Goal: Find contact information: Find contact information

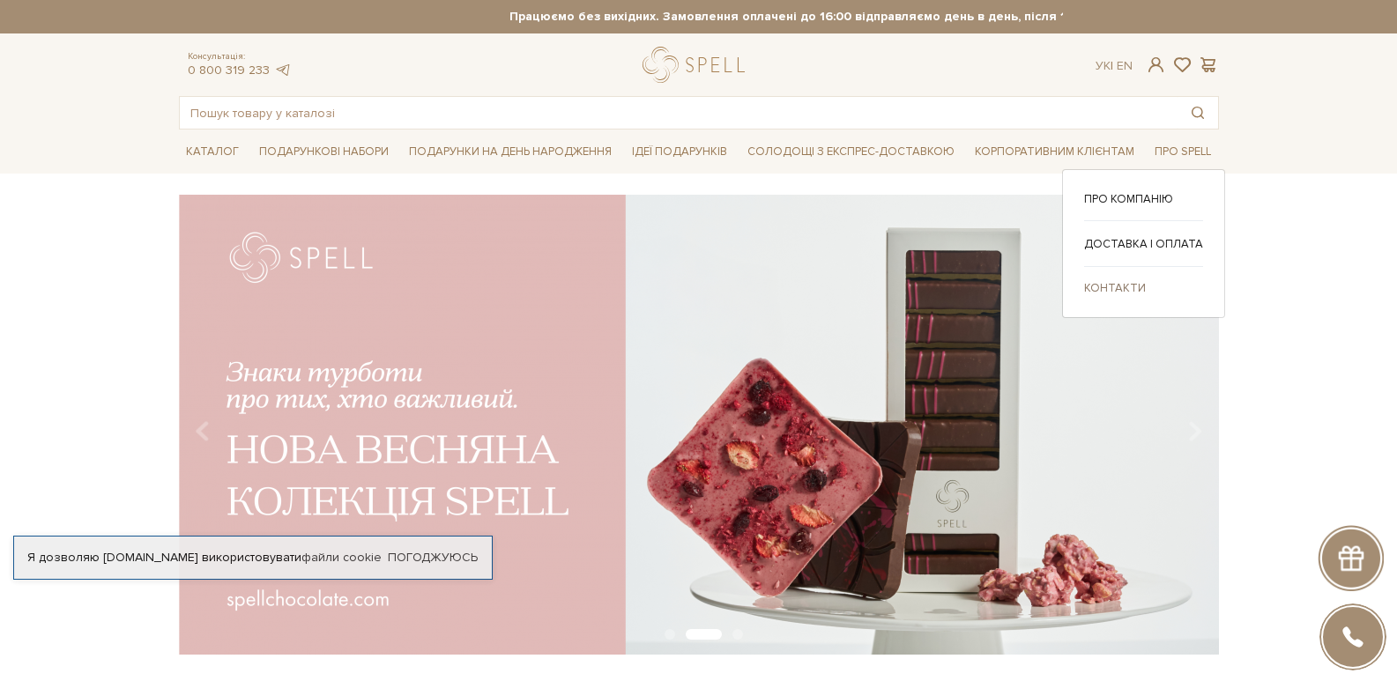
click at [1143, 292] on link "Контакти" at bounding box center [1143, 288] width 119 height 16
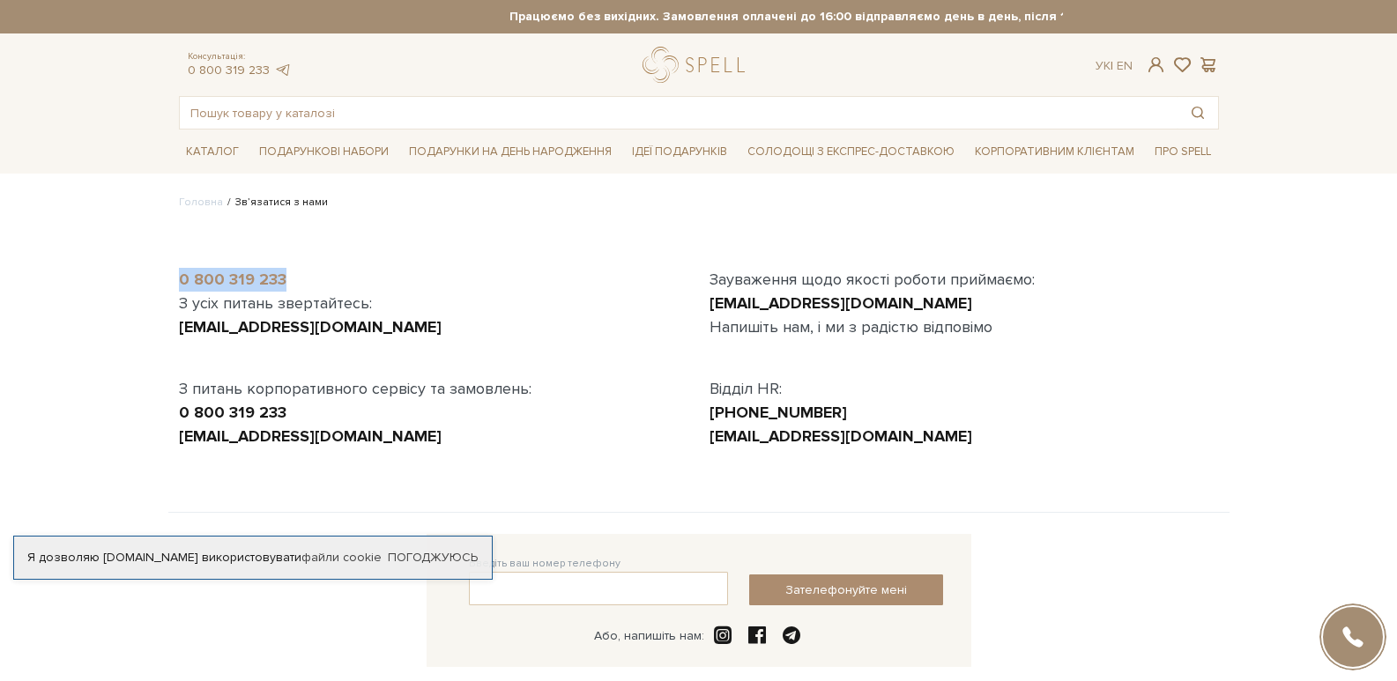
drag, startPoint x: 287, startPoint y: 272, endPoint x: 180, endPoint y: 275, distance: 106.7
click at [180, 275] on div "0 800 319 233" at bounding box center [434, 280] width 510 height 24
copy link "0 800 319 233"
